Goal: Find specific page/section: Find specific page/section

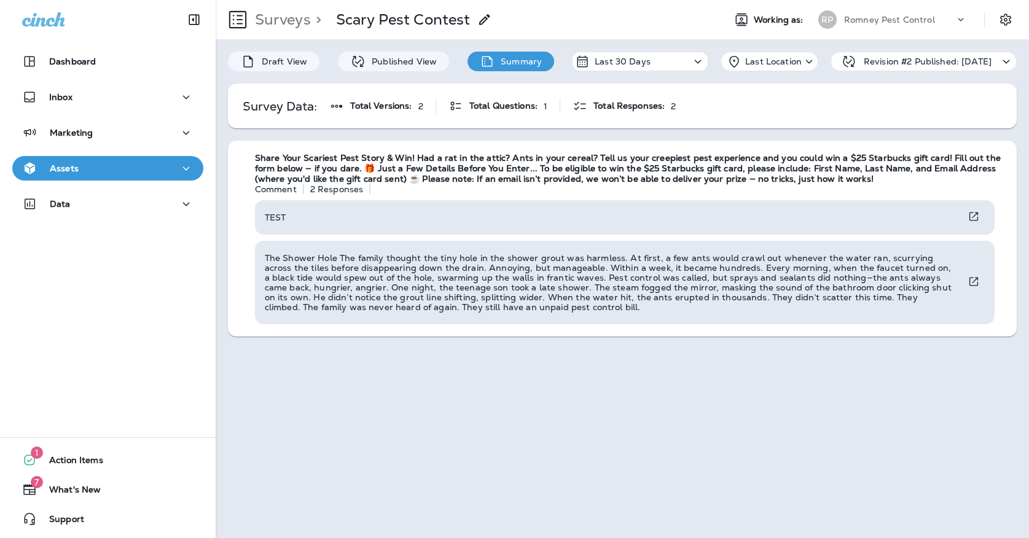
click at [876, 58] on p "Revision #2 Published: [DATE]" at bounding box center [927, 62] width 128 height 10
click at [873, 31] on div "[PERSON_NAME] Pest Control" at bounding box center [892, 19] width 163 height 25
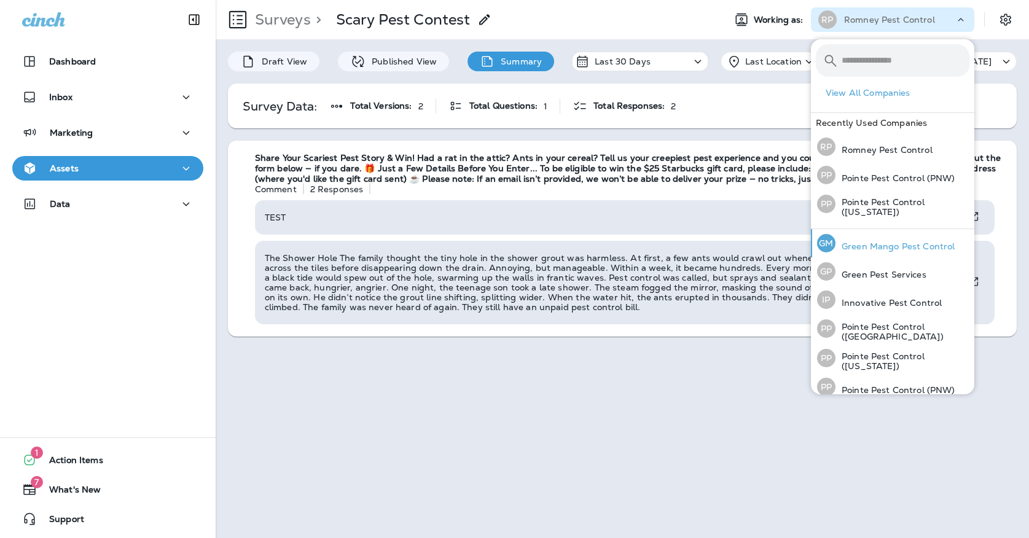
click at [868, 240] on div "[PERSON_NAME] Mango Pest Control" at bounding box center [885, 243] width 147 height 28
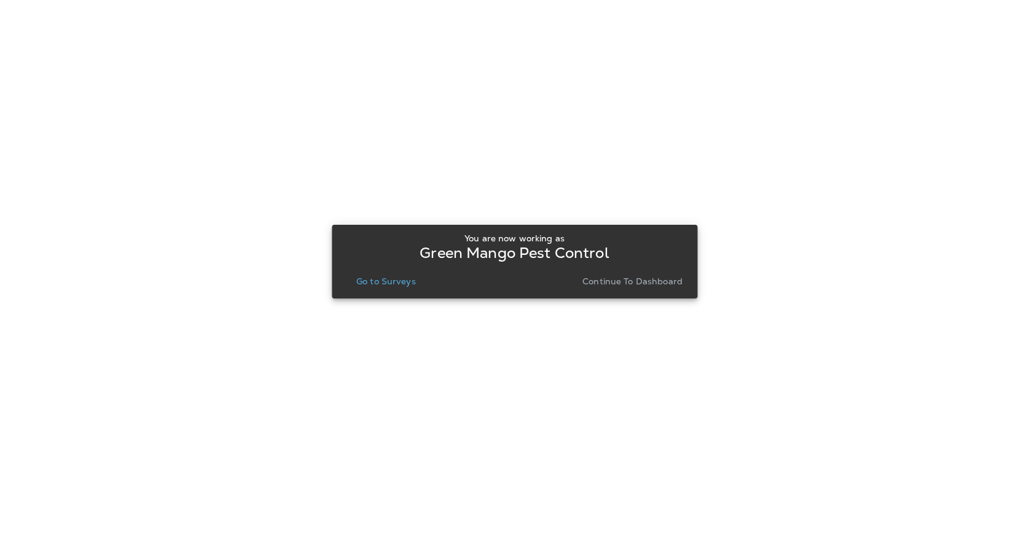
click at [418, 281] on button "Go to Surveys" at bounding box center [385, 281] width 69 height 17
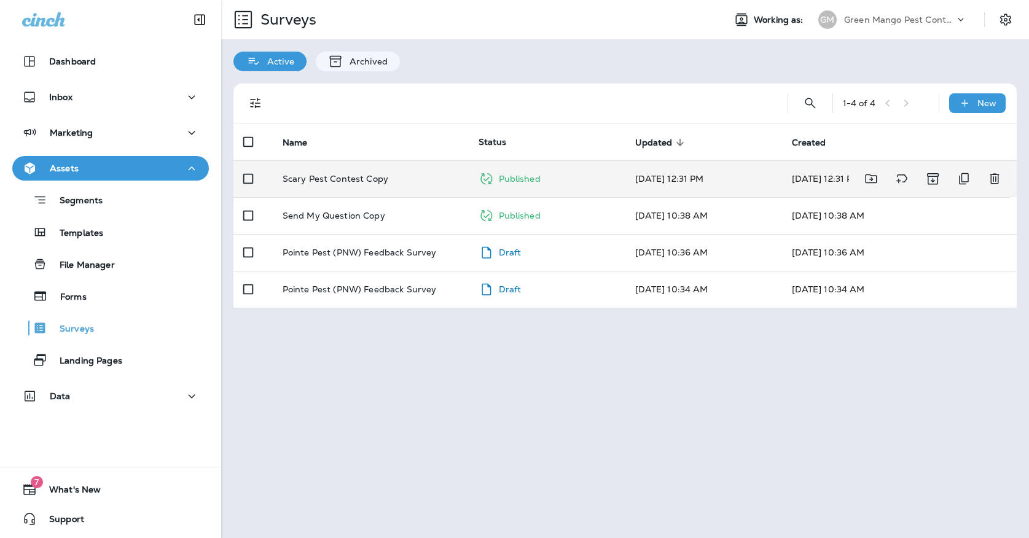
click at [406, 174] on div "Scary Pest Contest Copy" at bounding box center [371, 179] width 176 height 10
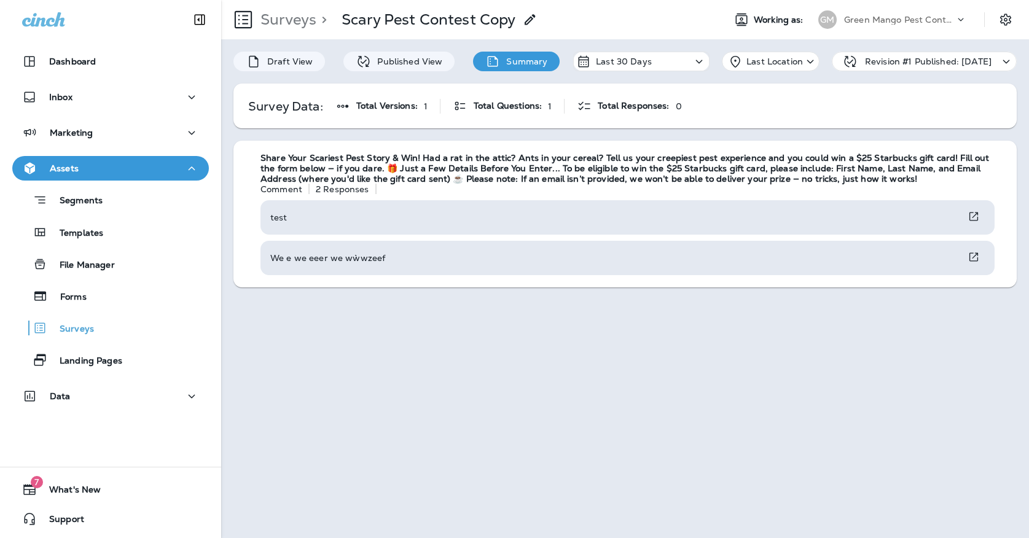
click at [884, 14] on div "Green Mango Pest Control" at bounding box center [899, 19] width 111 height 18
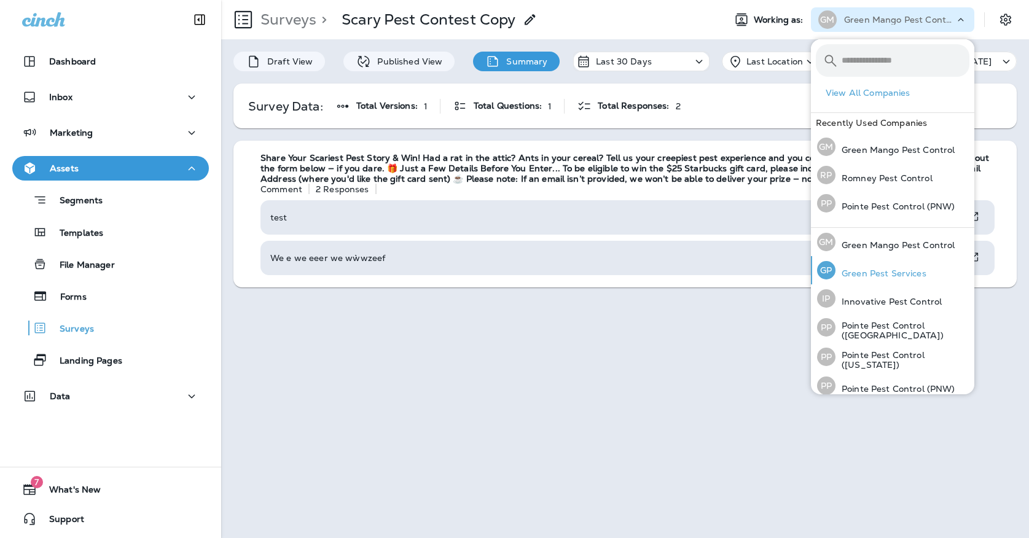
click at [861, 273] on p "Green Pest Services" at bounding box center [880, 273] width 91 height 10
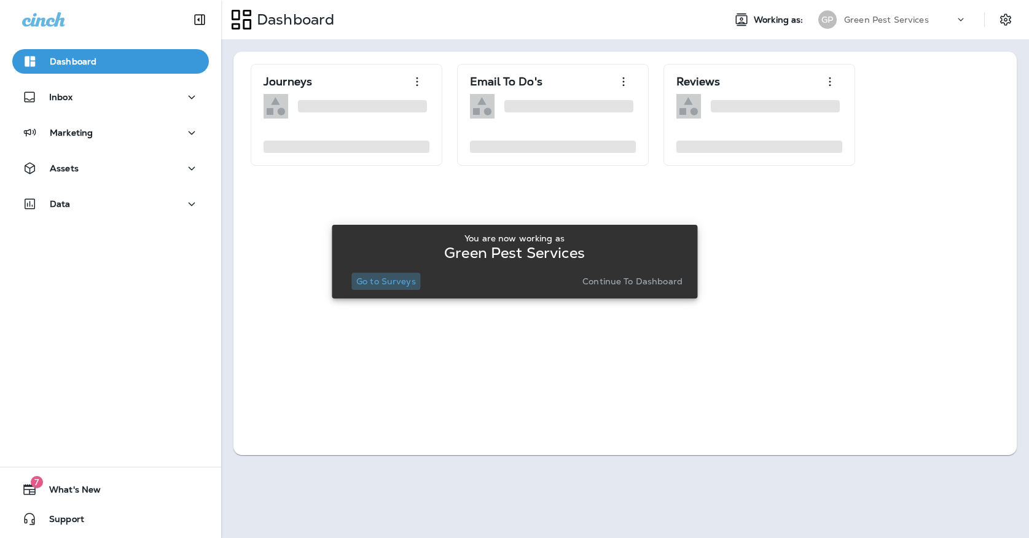
click at [382, 278] on p "Go to Surveys" at bounding box center [386, 281] width 60 height 10
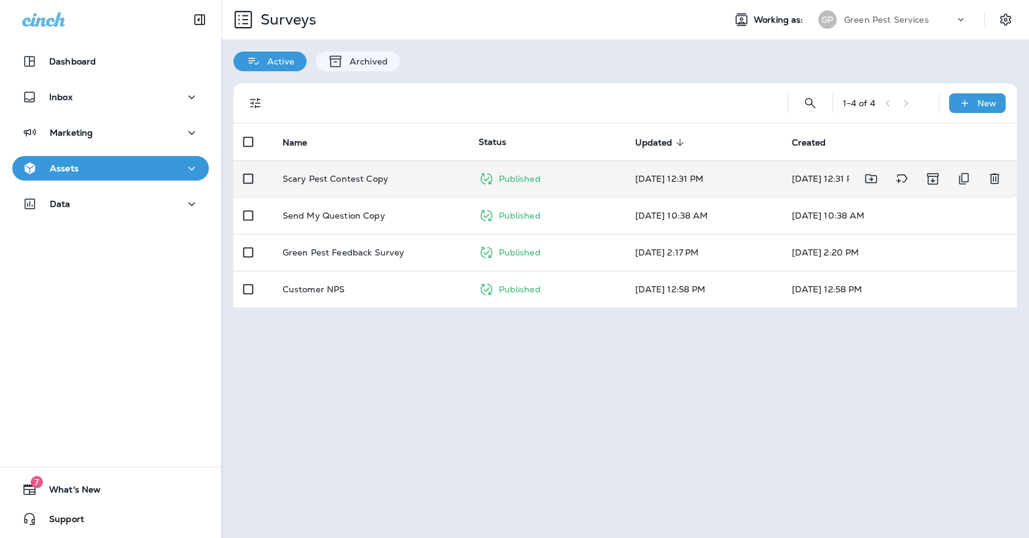
click at [375, 176] on td "Scary Pest Contest Copy" at bounding box center [371, 178] width 196 height 37
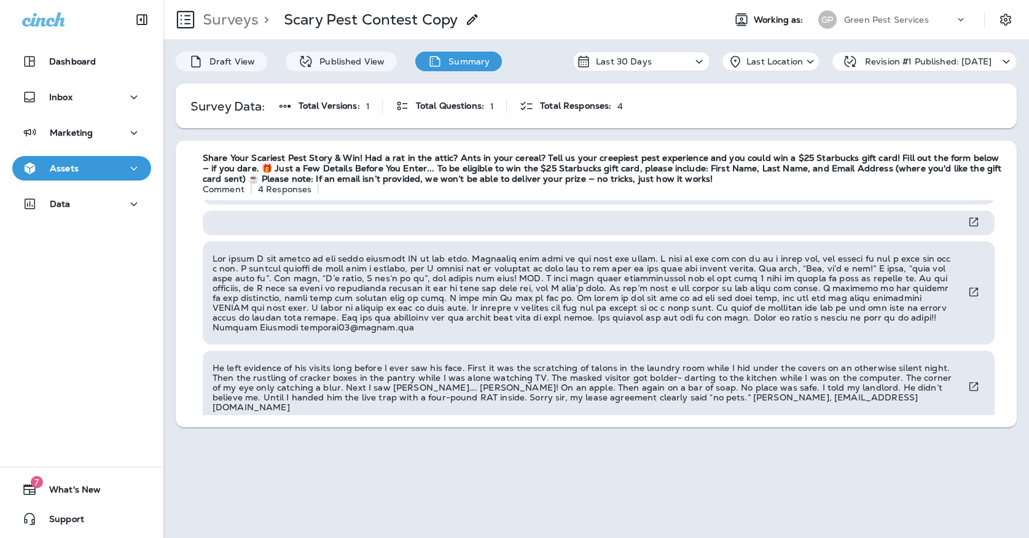
scroll to position [29, 0]
click at [843, 31] on div "[PERSON_NAME] Pest Services" at bounding box center [892, 19] width 163 height 25
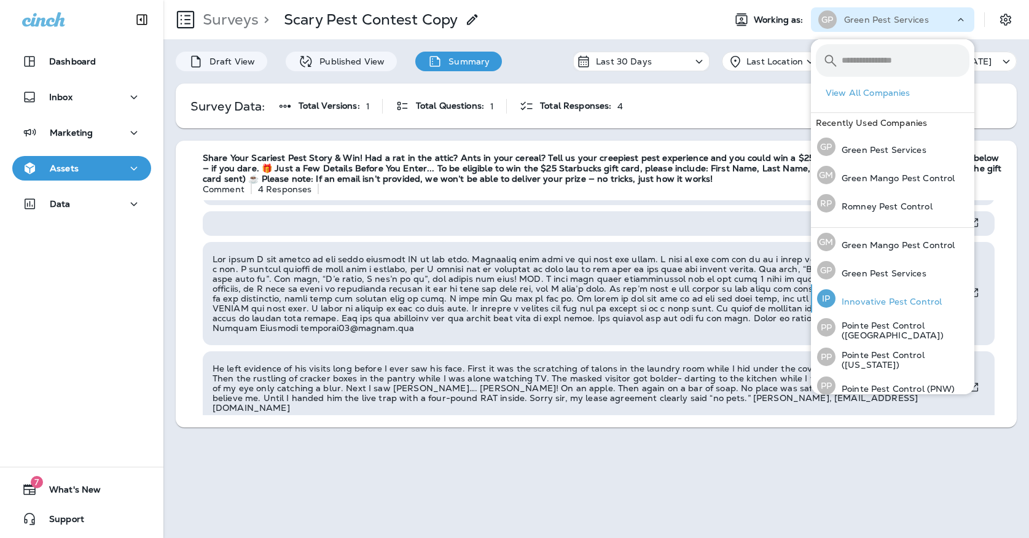
click at [854, 298] on p "Innovative Pest Control" at bounding box center [888, 302] width 106 height 10
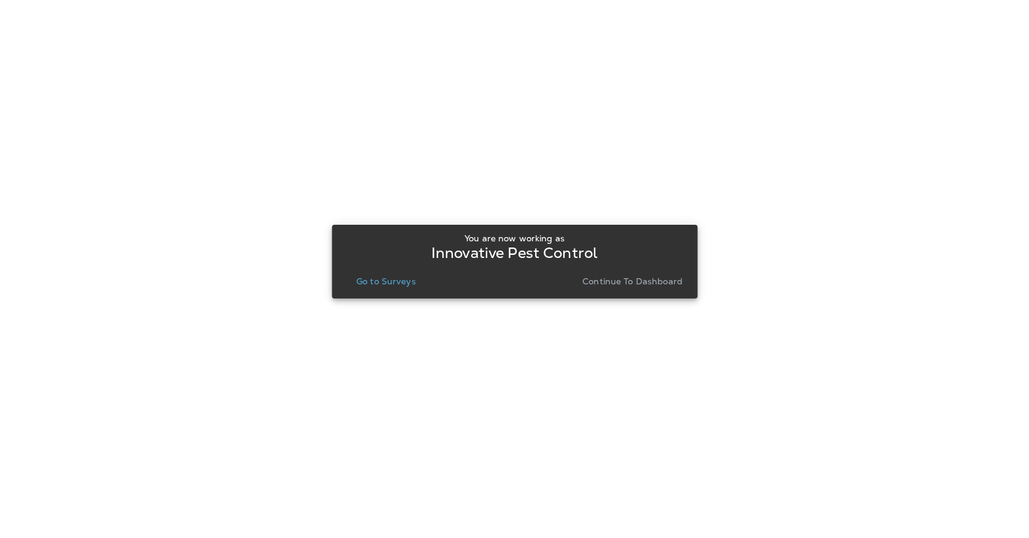
click at [397, 281] on p "Go to Surveys" at bounding box center [386, 281] width 60 height 10
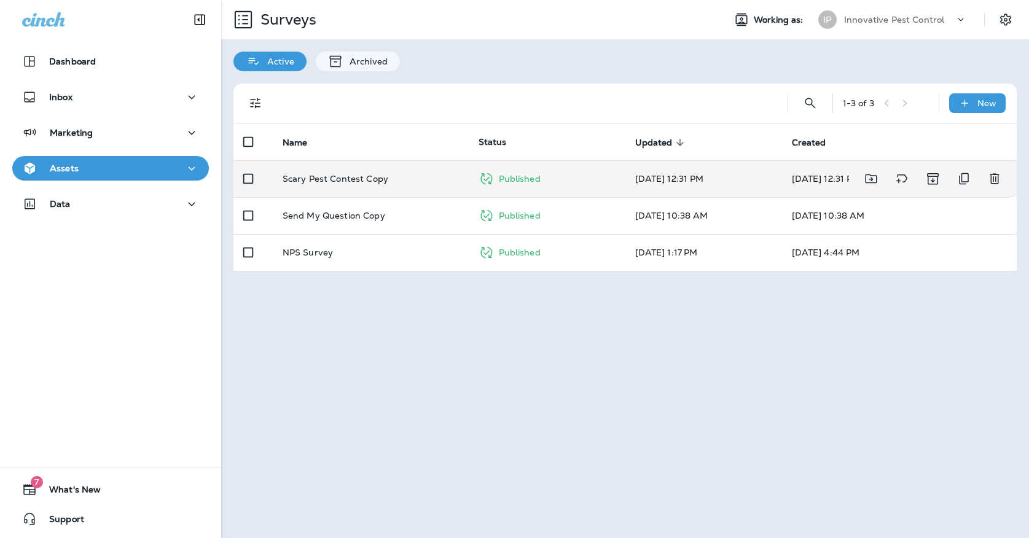
click at [396, 174] on td "Scary Pest Contest Copy" at bounding box center [371, 178] width 196 height 37
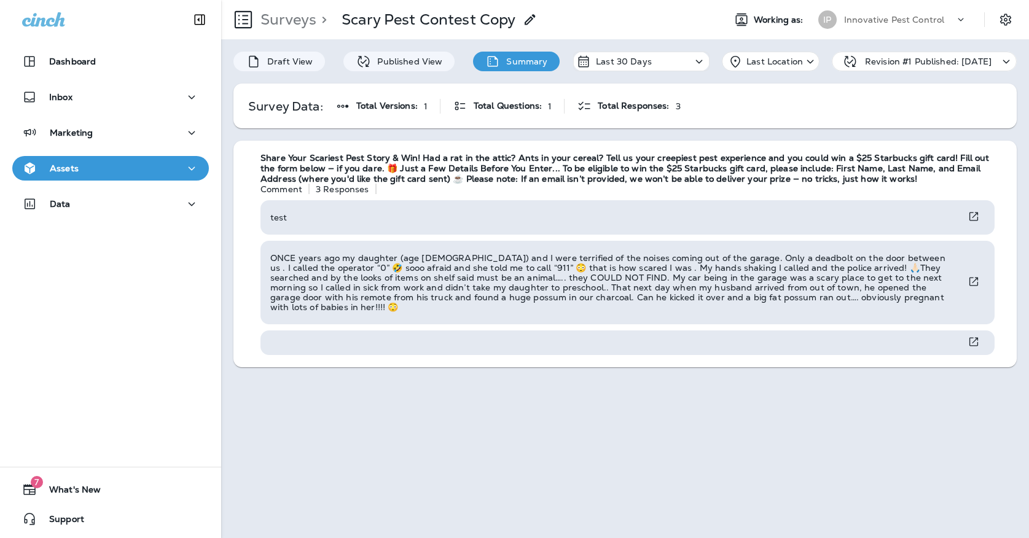
click at [900, 23] on p "Innovative Pest Control" at bounding box center [894, 20] width 100 height 10
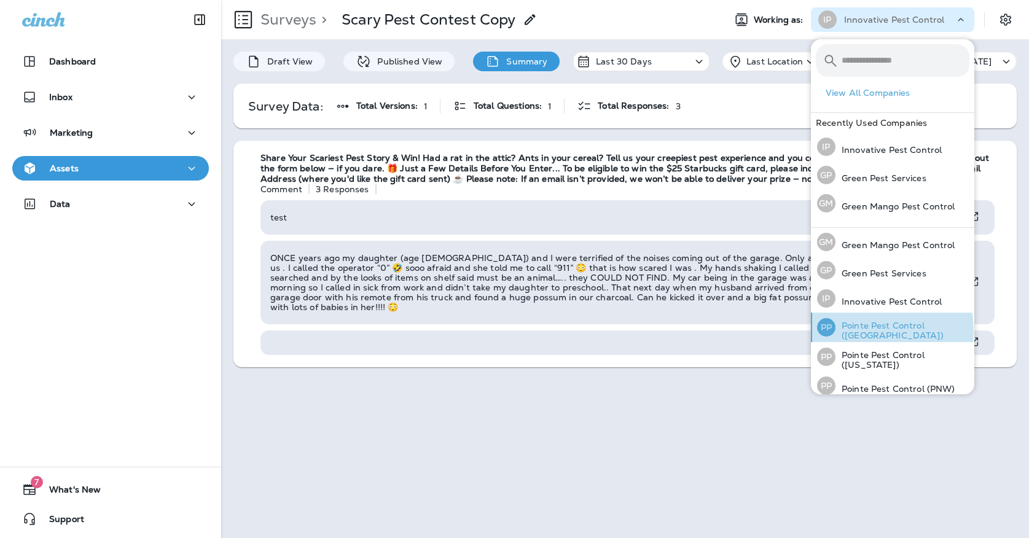
click at [868, 330] on p "Pointe Pest Control ([GEOGRAPHIC_DATA])" at bounding box center [902, 331] width 134 height 20
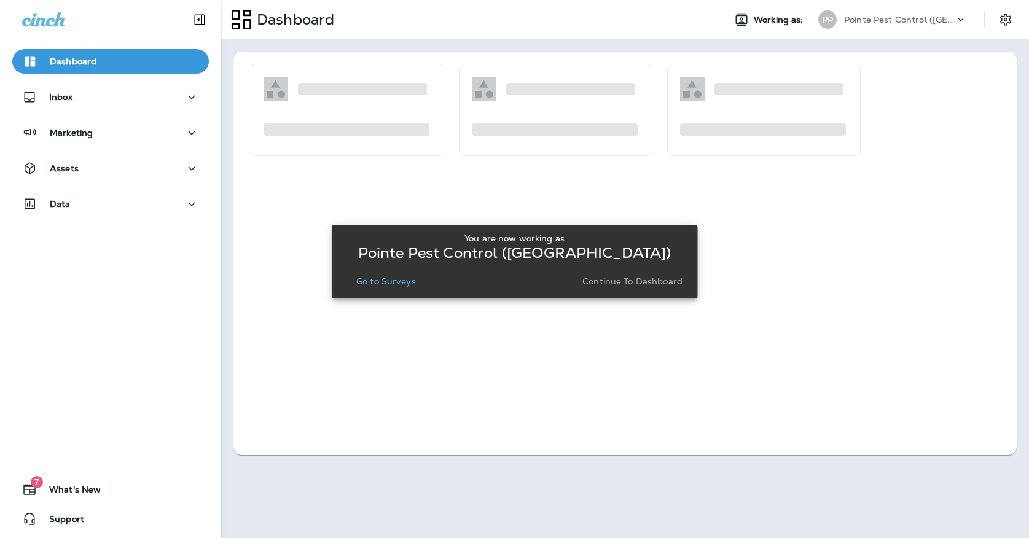
click at [382, 278] on p "Go to Surveys" at bounding box center [386, 281] width 60 height 10
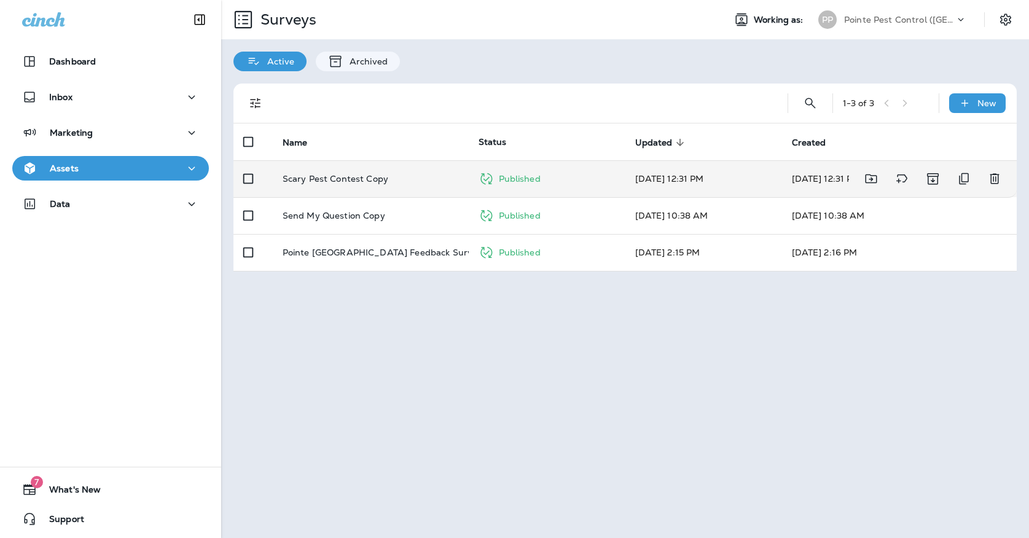
click at [367, 174] on p "Scary Pest Contest Copy" at bounding box center [336, 179] width 106 height 10
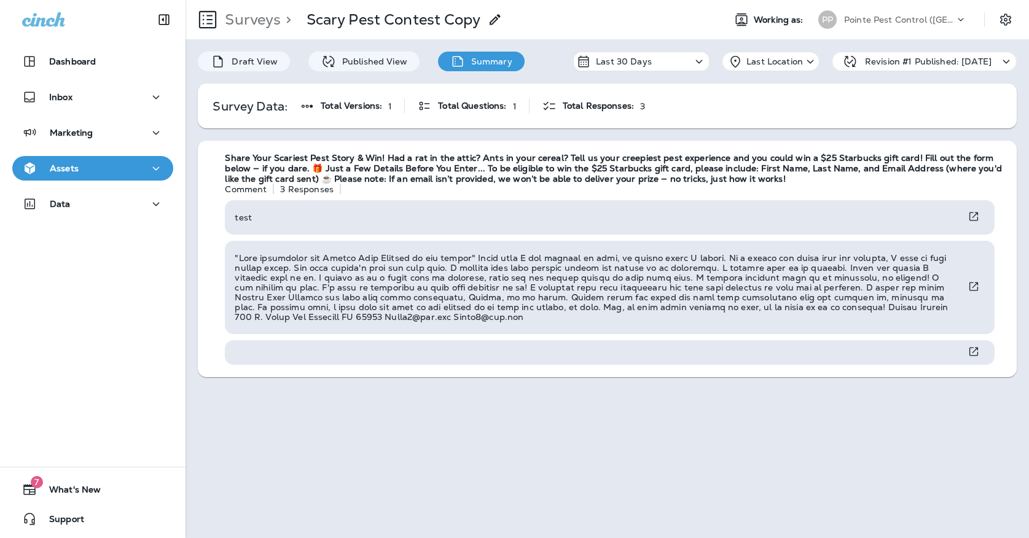
click at [829, 26] on div "PP" at bounding box center [827, 19] width 18 height 18
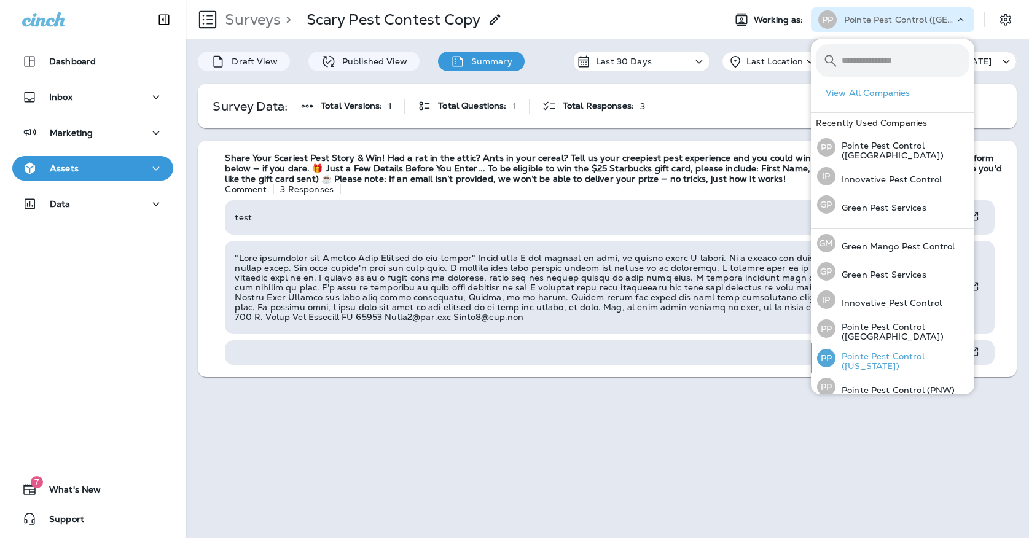
click at [856, 364] on p "Pointe Pest Control ([US_STATE])" at bounding box center [902, 361] width 134 height 20
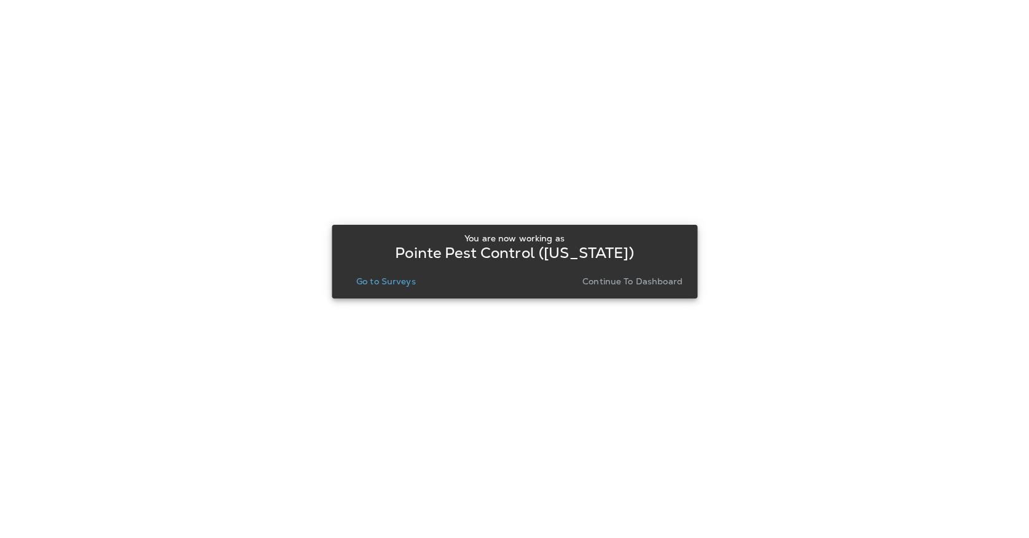
click at [410, 275] on button "Go to Surveys" at bounding box center [385, 281] width 69 height 17
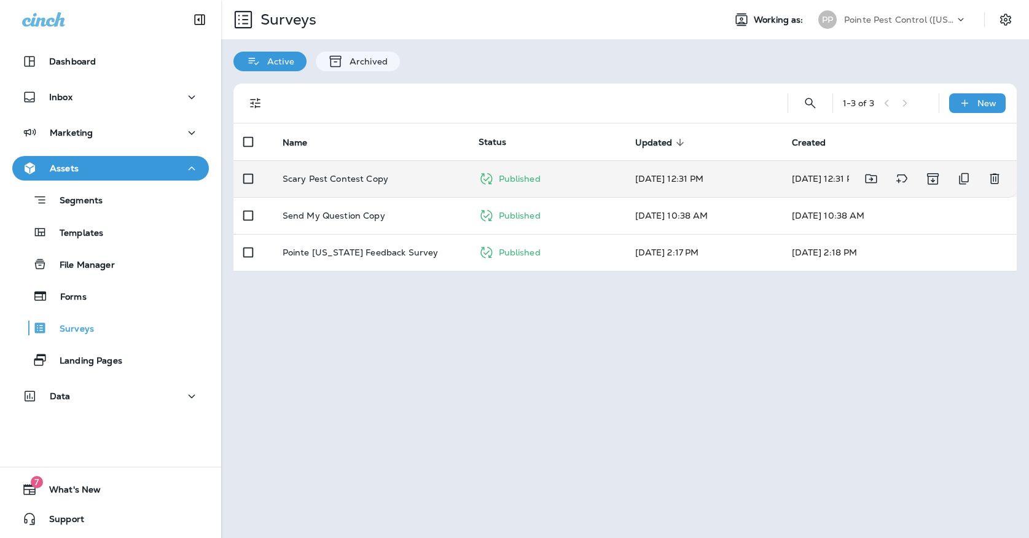
click at [375, 184] on td "Scary Pest Contest Copy" at bounding box center [371, 178] width 196 height 37
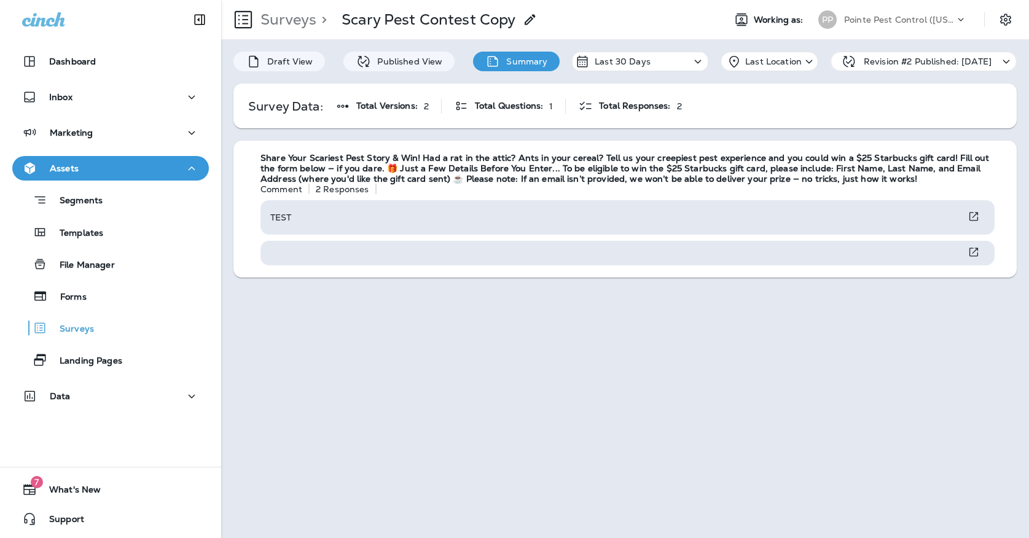
click at [834, 18] on div "PP" at bounding box center [827, 19] width 18 height 18
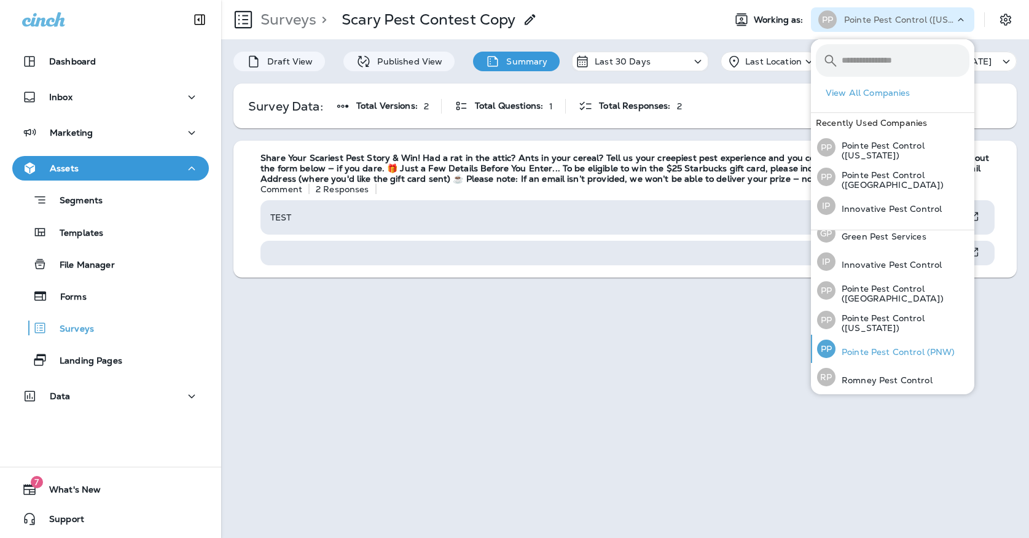
scroll to position [39, 0]
click at [852, 351] on p "Pointe Pest Control (PNW)" at bounding box center [895, 353] width 120 height 10
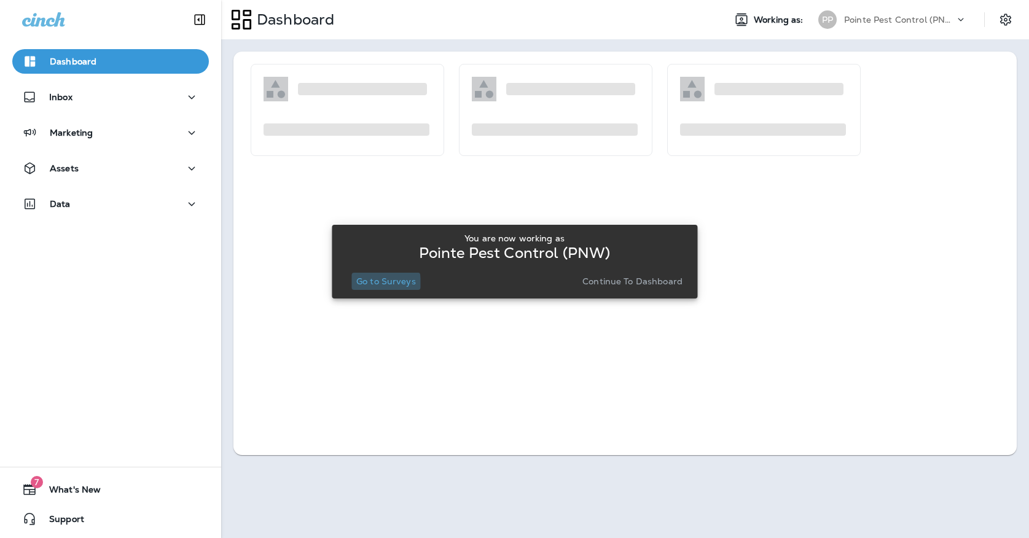
click at [383, 283] on p "Go to Surveys" at bounding box center [386, 281] width 60 height 10
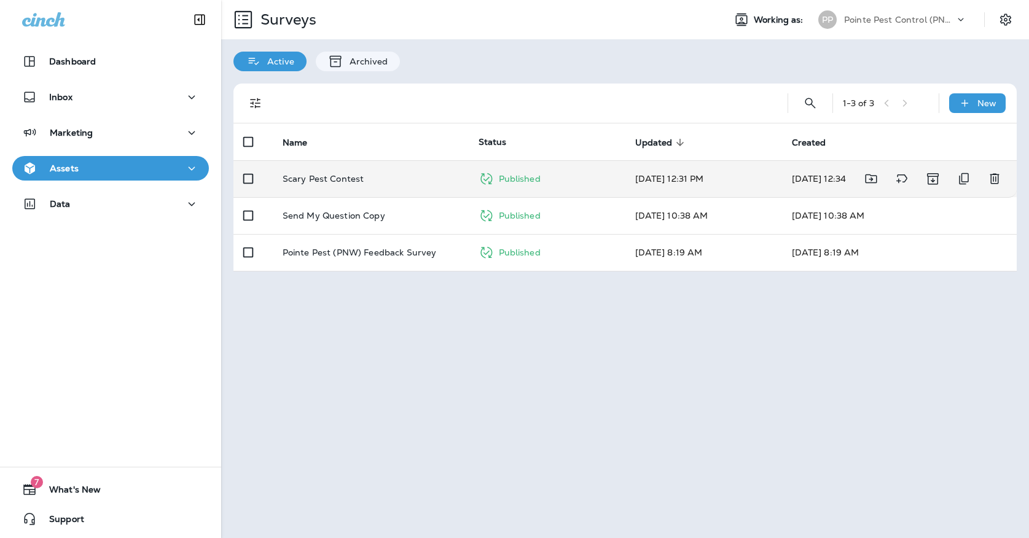
click at [326, 174] on p "Scary Pest Contest" at bounding box center [324, 179] width 82 height 10
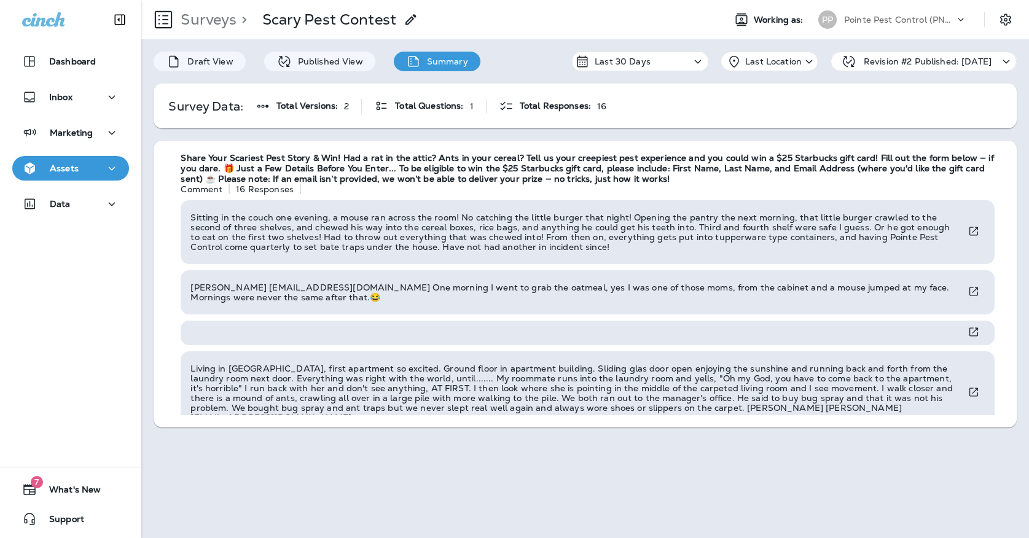
scroll to position [700, 0]
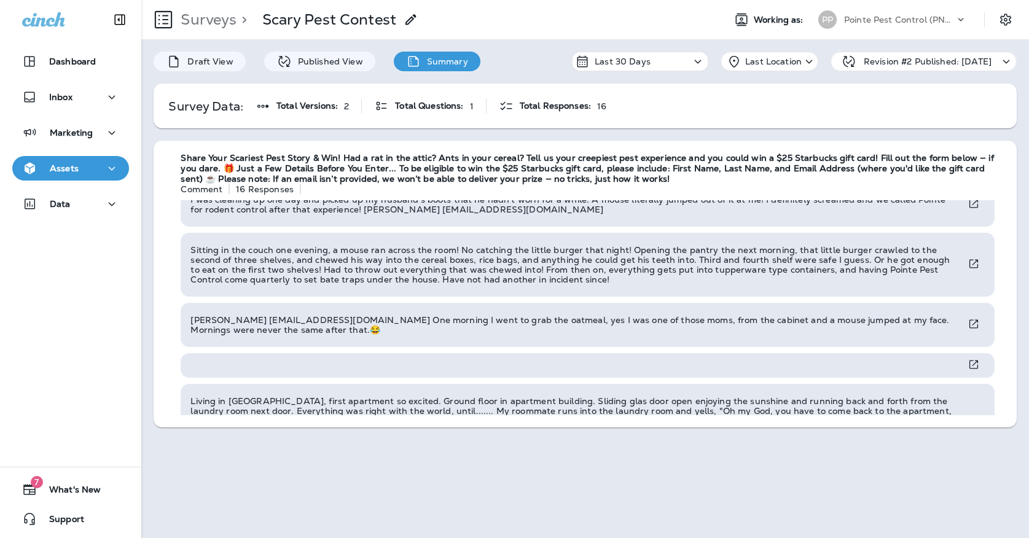
click at [902, 21] on p "Pointe Pest Control (PNW)" at bounding box center [899, 20] width 111 height 10
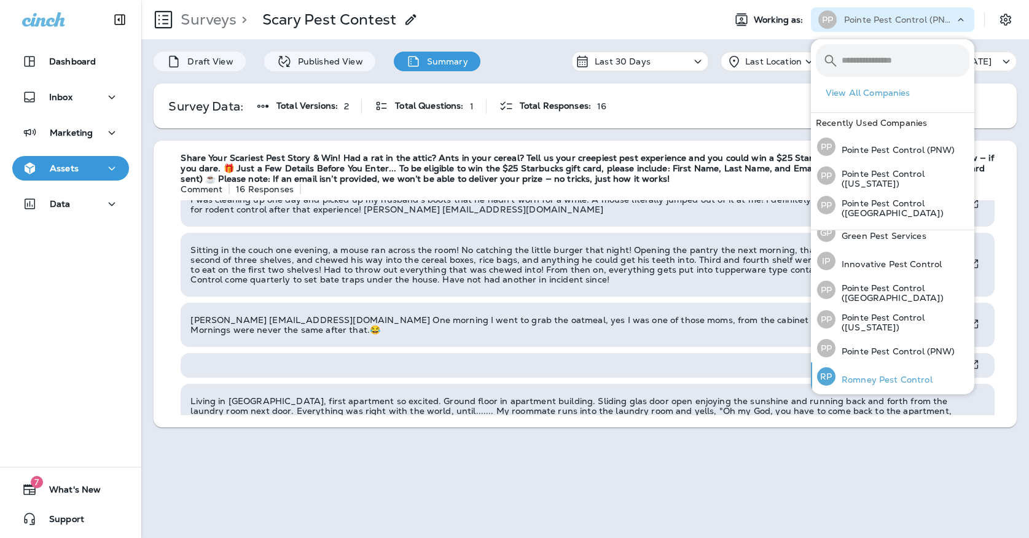
scroll to position [39, 0]
click at [860, 380] on p "Romney Pest Control" at bounding box center [883, 380] width 97 height 10
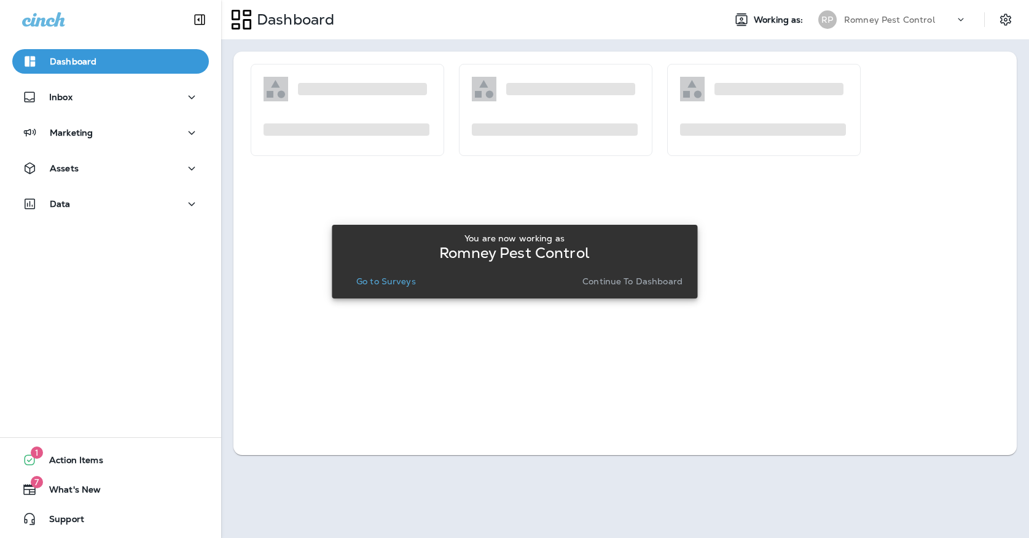
click at [402, 281] on p "Go to Surveys" at bounding box center [386, 281] width 60 height 10
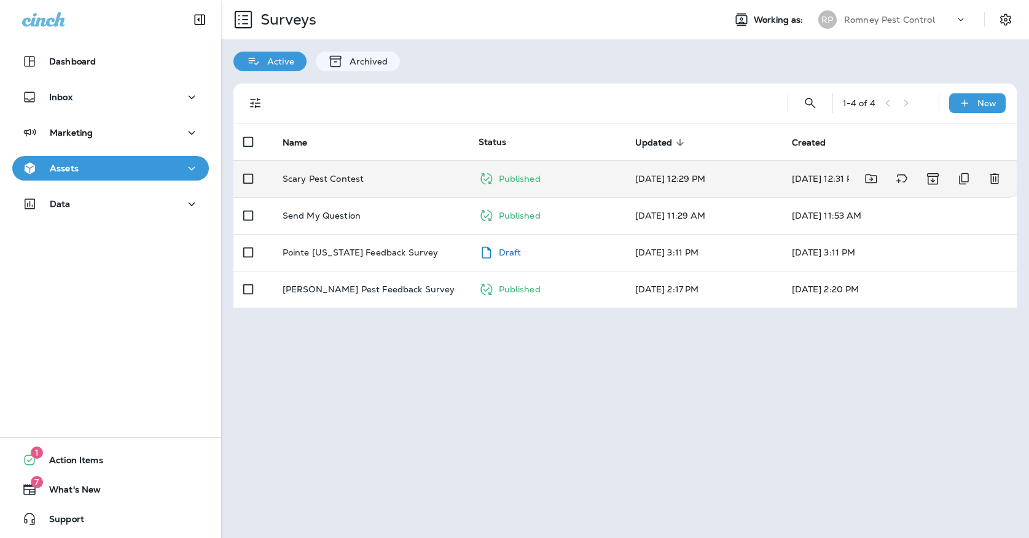
click at [416, 174] on div "Scary Pest Contest" at bounding box center [371, 179] width 176 height 10
